Goal: Task Accomplishment & Management: Manage account settings

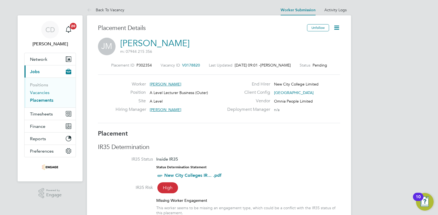
click at [34, 91] on link "Vacancies" at bounding box center [40, 92] width 20 height 5
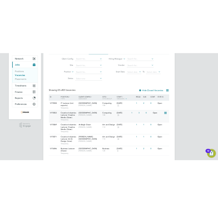
scroll to position [60, 0]
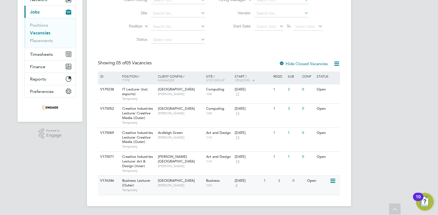
click at [142, 177] on div "Business Lecturer (Outer) Temporary" at bounding box center [137, 185] width 39 height 19
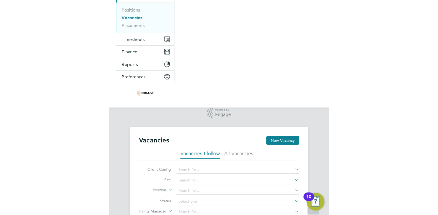
scroll to position [50, 0]
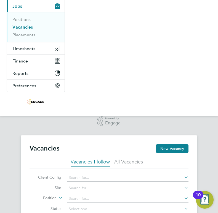
click at [102, 92] on nav "CD [PERSON_NAME] Notifications 20 Applications: Network Team Members Businesses…" at bounding box center [109, 33] width 218 height 166
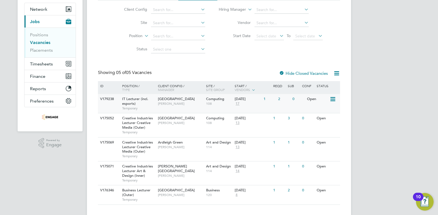
click at [169, 100] on span "[GEOGRAPHIC_DATA]" at bounding box center [176, 99] width 37 height 5
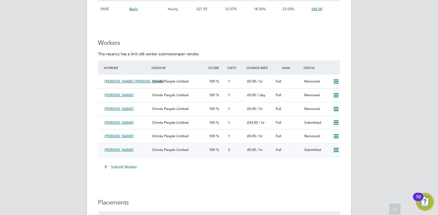
click at [137, 147] on div "Ralphina Moore" at bounding box center [126, 150] width 48 height 9
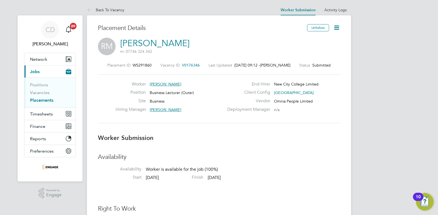
click at [336, 29] on icon at bounding box center [337, 27] width 7 height 7
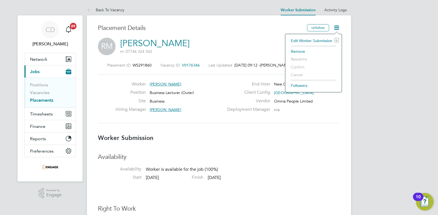
click at [297, 39] on li "Edit Worker Submission e" at bounding box center [313, 41] width 51 height 8
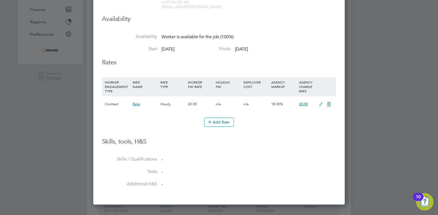
click at [321, 103] on icon at bounding box center [321, 104] width 7 height 4
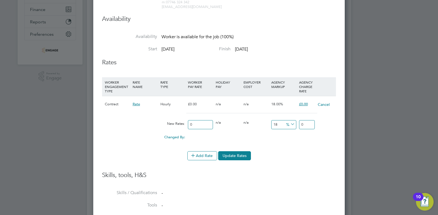
click at [193, 128] on input "0" at bounding box center [200, 124] width 25 height 9
type input "3"
type input "3.54"
type input "32"
type input "37.76"
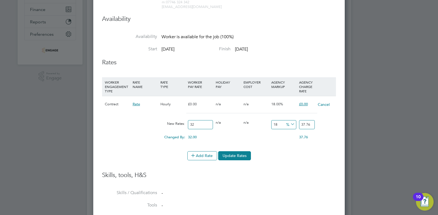
type input "32"
click at [312, 124] on input "37.76" at bounding box center [307, 124] width 16 height 9
type input "17.8125"
type input "37.7"
type input "15.625"
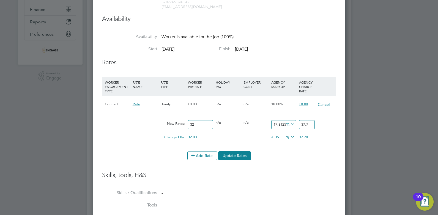
type input "37"
type input "-90.625"
type input "3"
type input "-87.5"
type input "4"
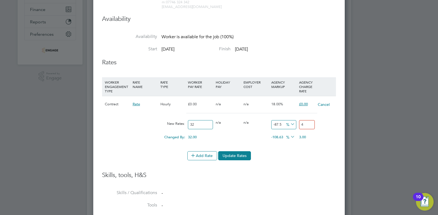
type input "53.125"
type input "49"
click at [247, 156] on button "Update Rates" at bounding box center [234, 155] width 33 height 9
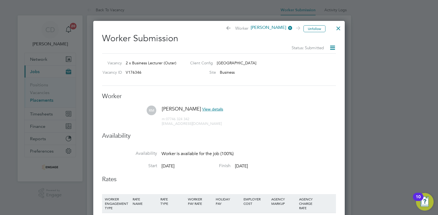
click at [341, 28] on div at bounding box center [339, 27] width 10 height 10
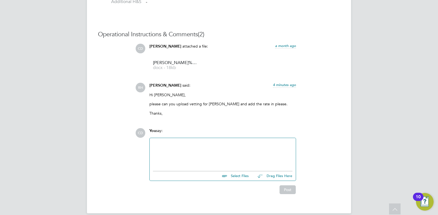
scroll to position [496, 0]
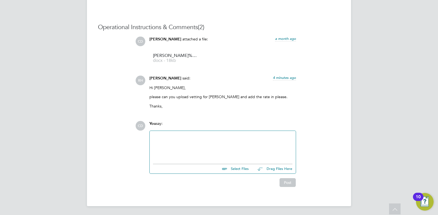
click at [166, 134] on div at bounding box center [223, 146] width 146 height 30
click at [164, 140] on div at bounding box center [223, 146] width 140 height 24
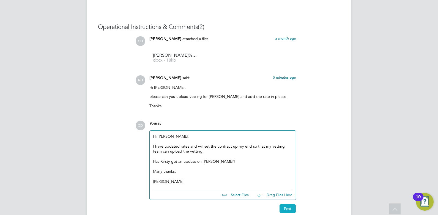
click at [291, 209] on button "Post" at bounding box center [288, 209] width 16 height 9
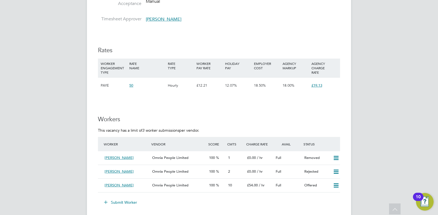
scroll to position [317, 0]
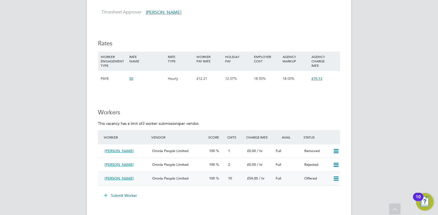
click at [188, 180] on div "Omnia People Limited" at bounding box center [178, 178] width 57 height 9
